Goal: Understand process/instructions

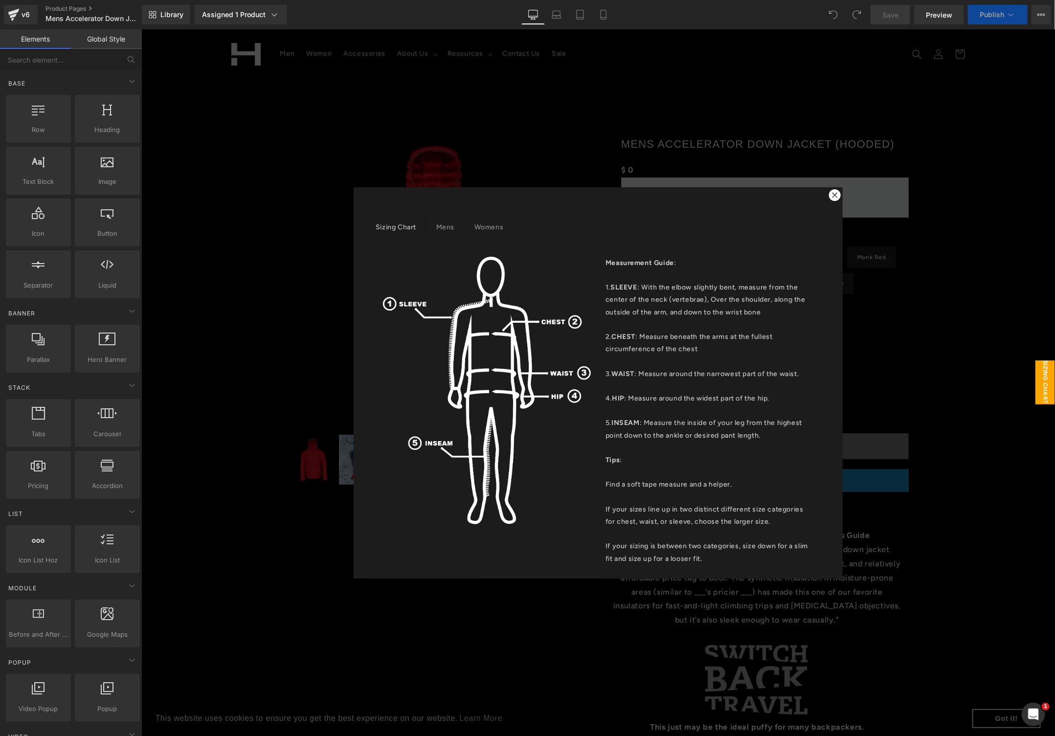
click at [832, 195] on icon at bounding box center [834, 194] width 5 height 5
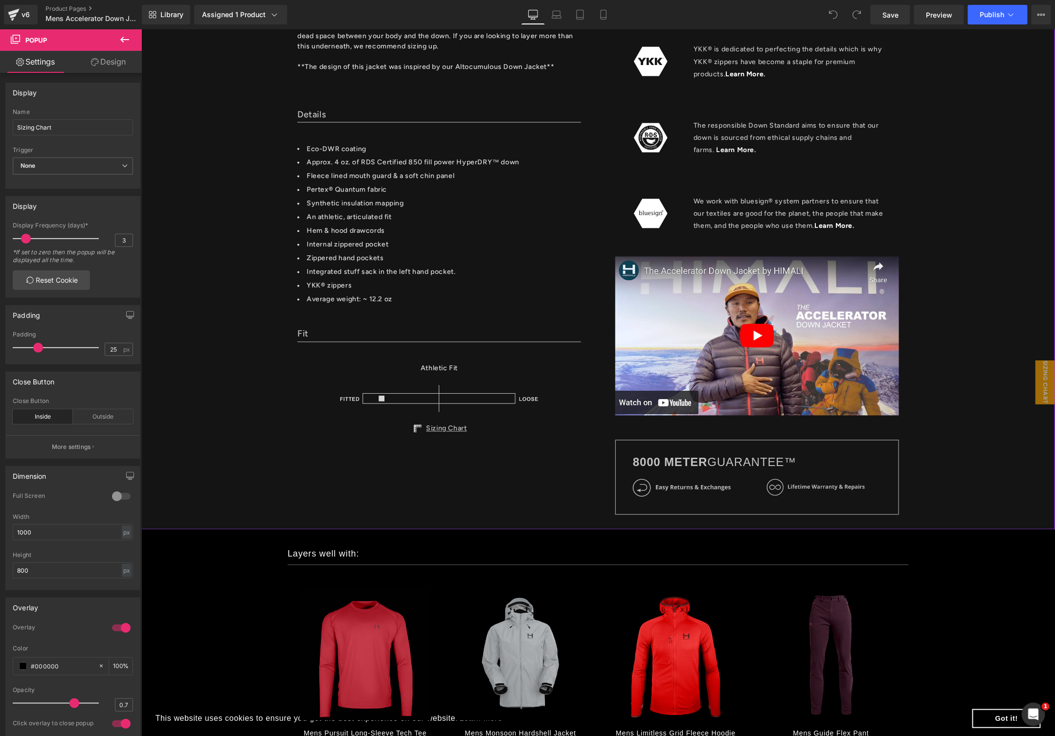
scroll to position [1063, 0]
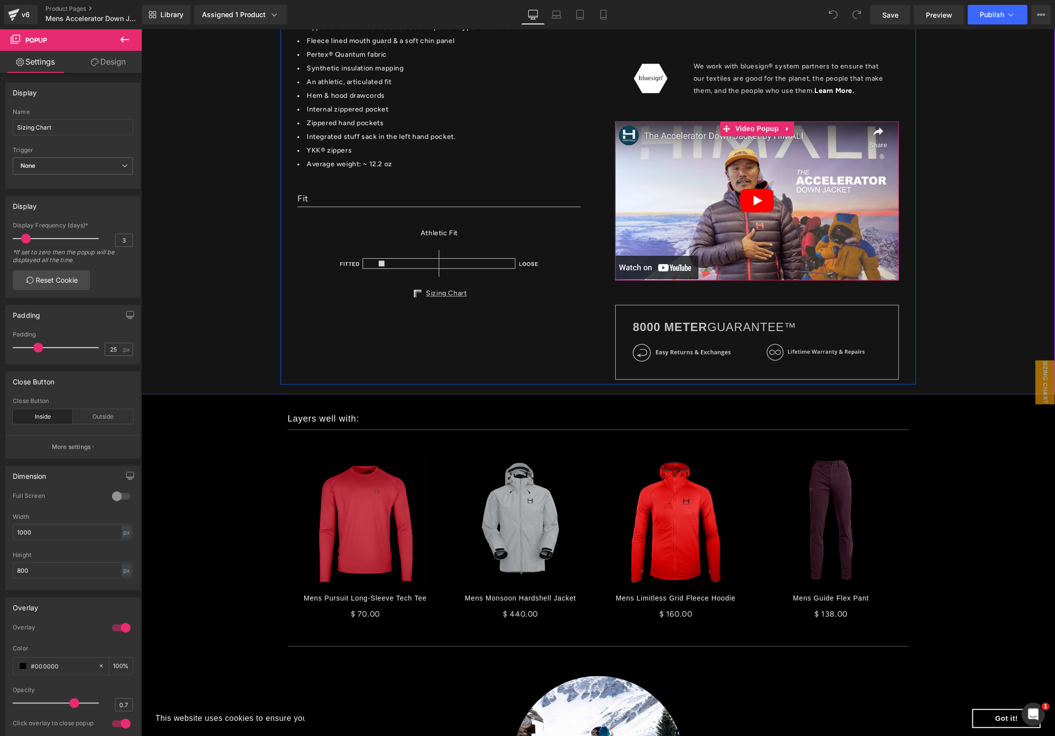
click at [817, 241] on img at bounding box center [757, 200] width 284 height 159
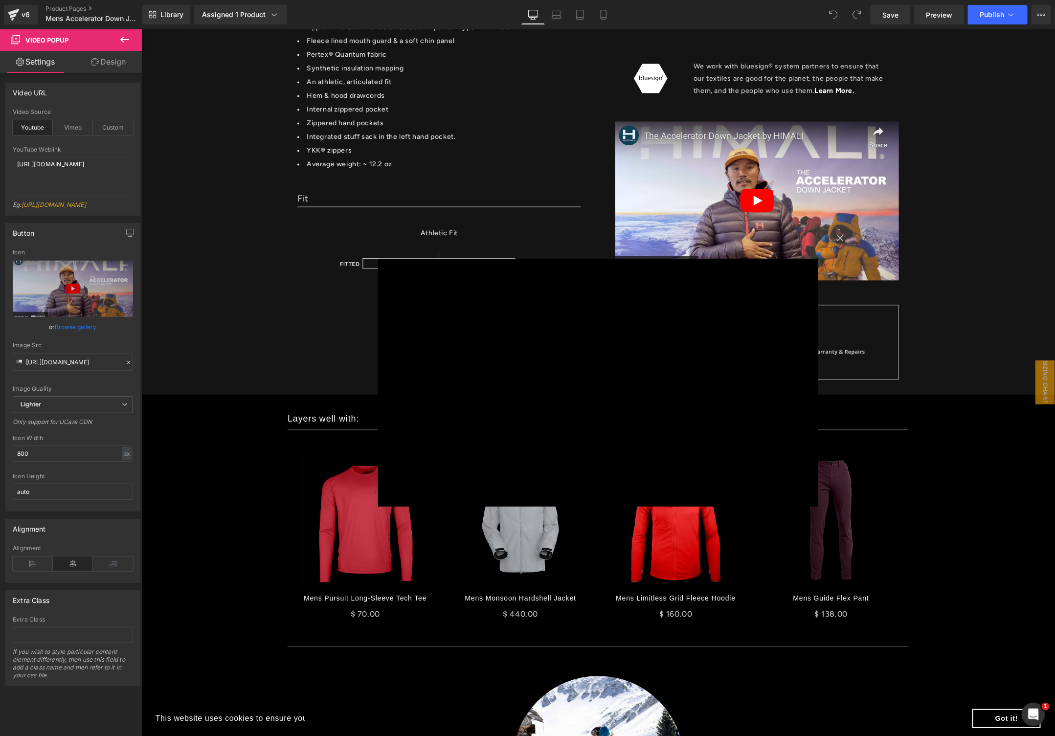
click at [214, 331] on div "× Loading..." at bounding box center [598, 382] width 914 height 707
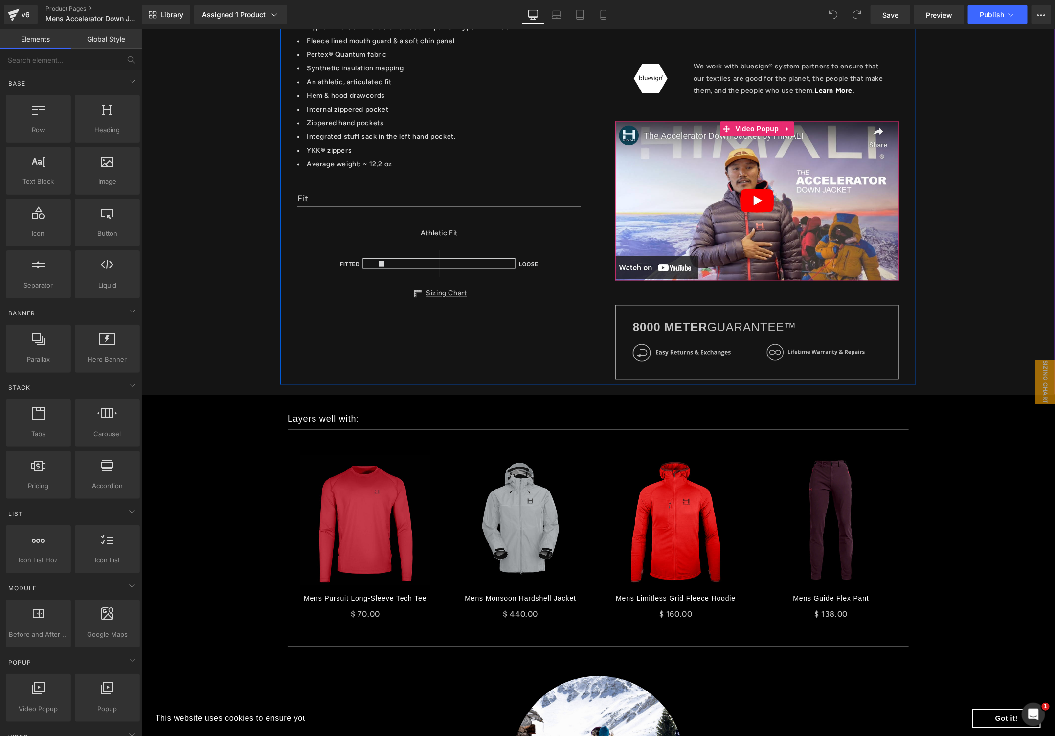
click at [709, 146] on img at bounding box center [757, 200] width 284 height 159
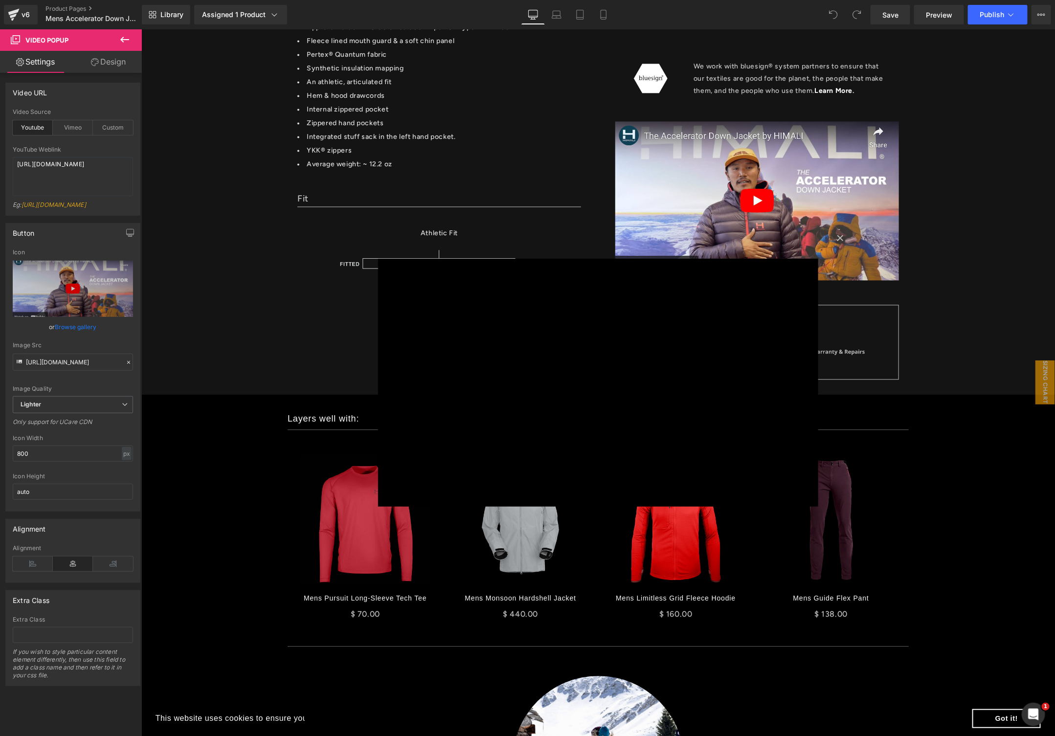
click at [785, 209] on div "× Loading..." at bounding box center [598, 382] width 914 height 707
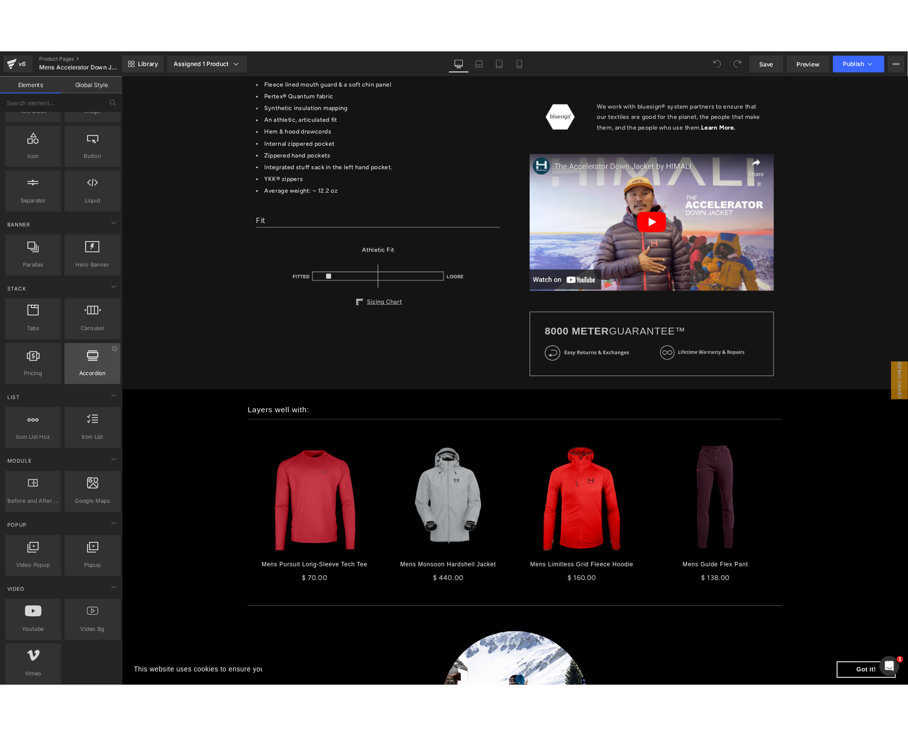
scroll to position [114, 0]
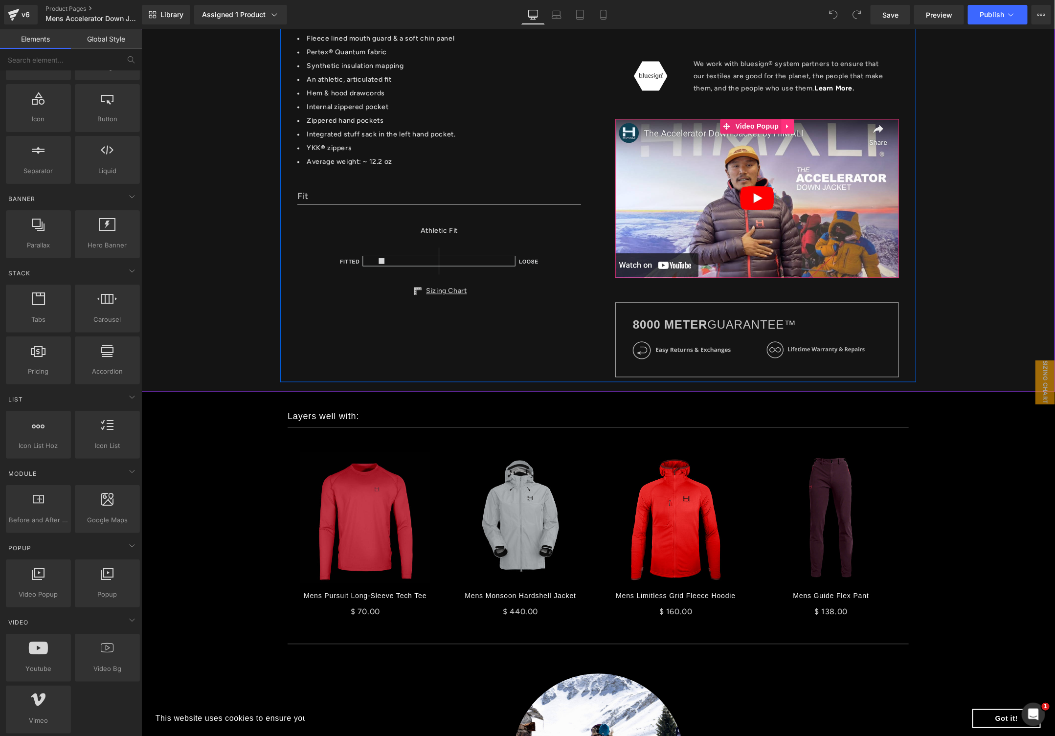
click at [781, 120] on link at bounding box center [787, 126] width 13 height 15
click at [733, 124] on span "Video Popup" at bounding box center [738, 126] width 48 height 15
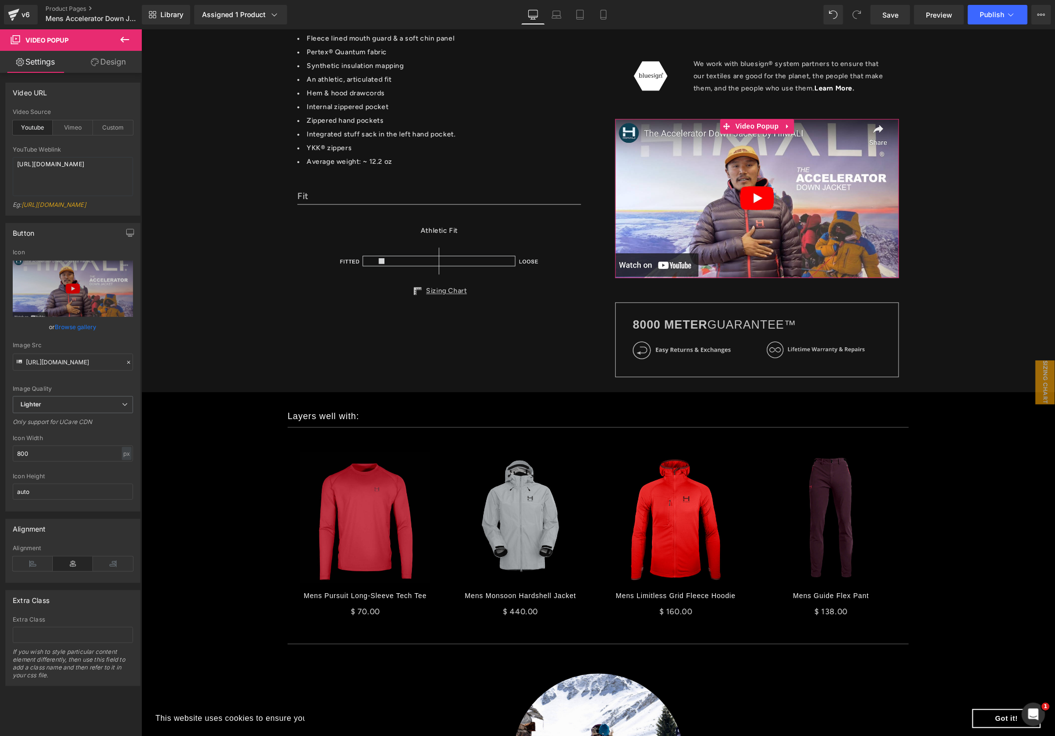
drag, startPoint x: 122, startPoint y: 66, endPoint x: 87, endPoint y: 92, distance: 44.0
click at [122, 66] on link "Design" at bounding box center [108, 62] width 71 height 22
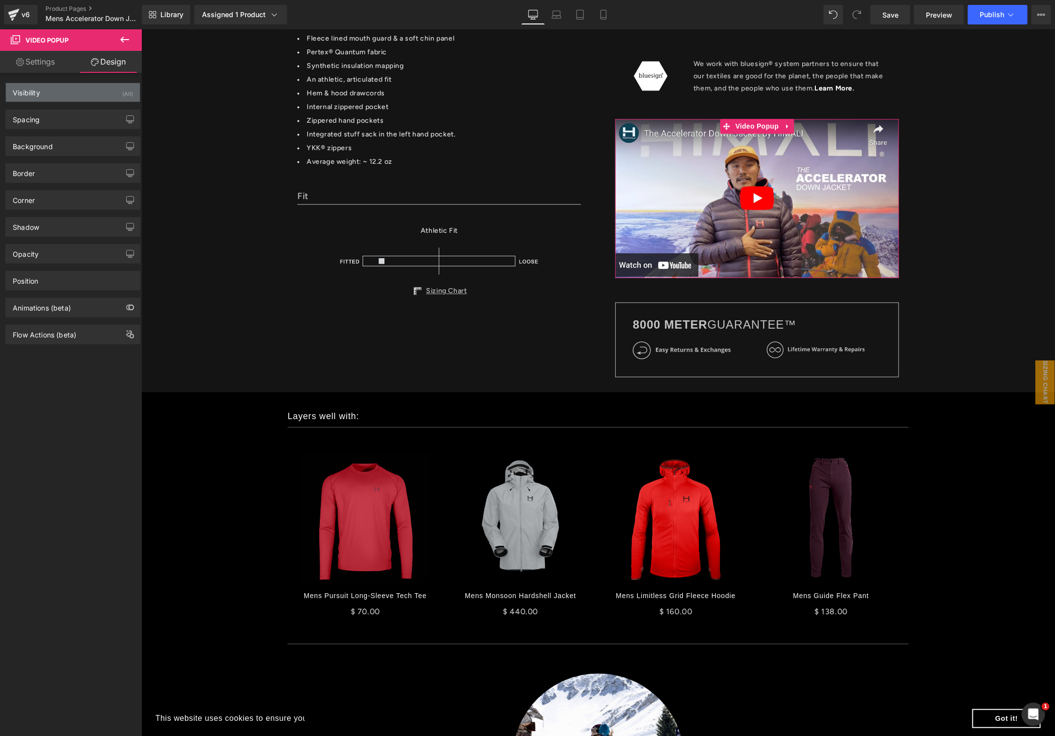
click at [83, 93] on div "Visibility (All)" at bounding box center [73, 92] width 134 height 19
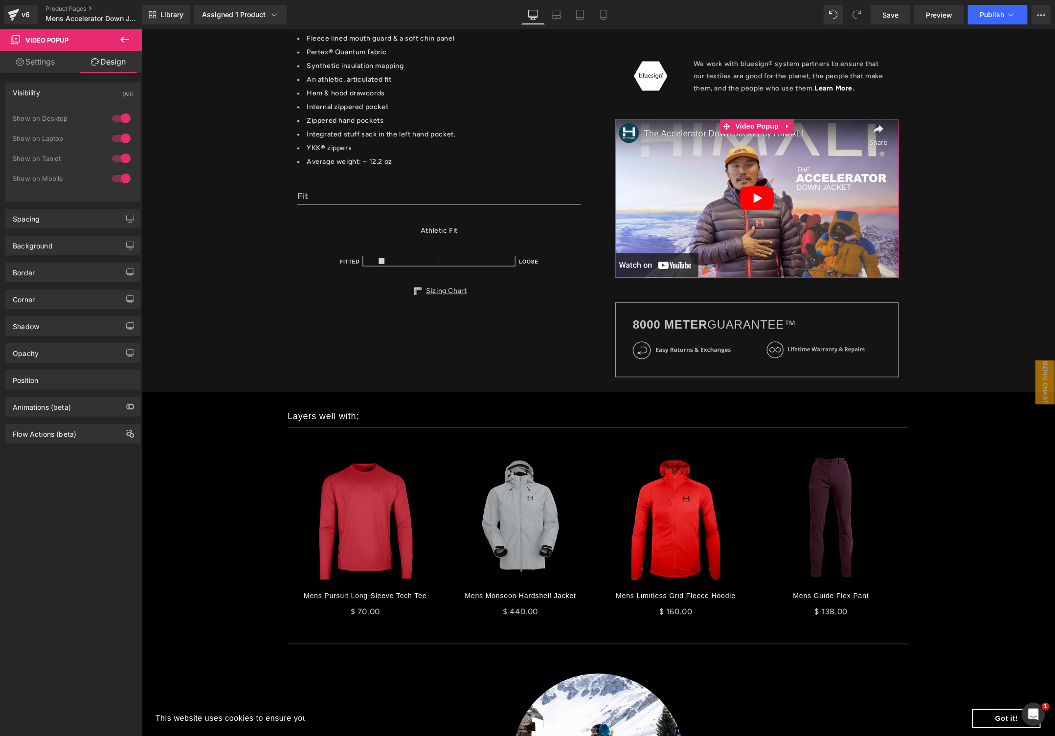
click at [83, 93] on div "Visibility (All)" at bounding box center [73, 92] width 134 height 19
